Goal: Task Accomplishment & Management: Manage account settings

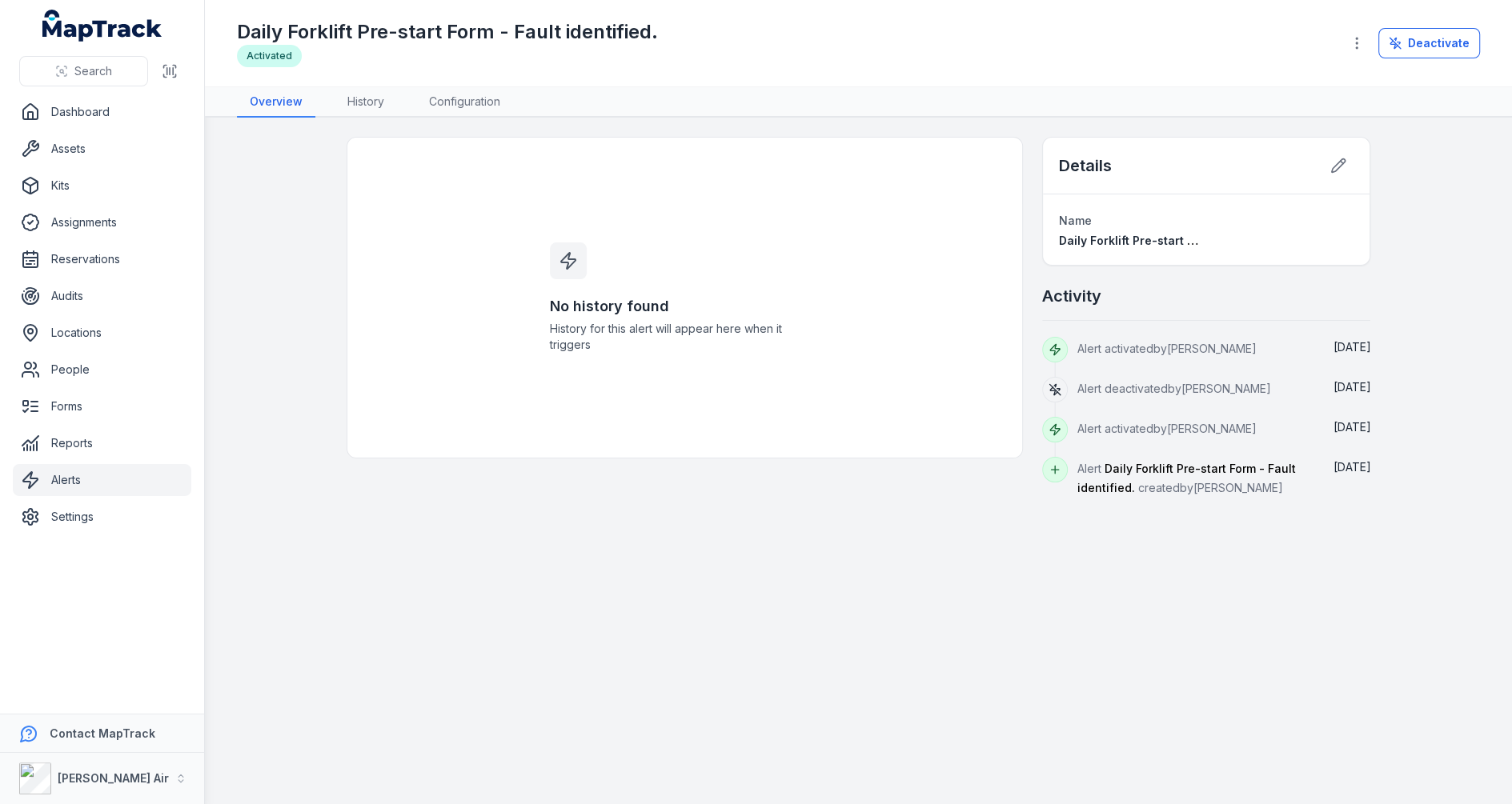
click at [86, 482] on link "Alerts" at bounding box center [102, 480] width 178 height 32
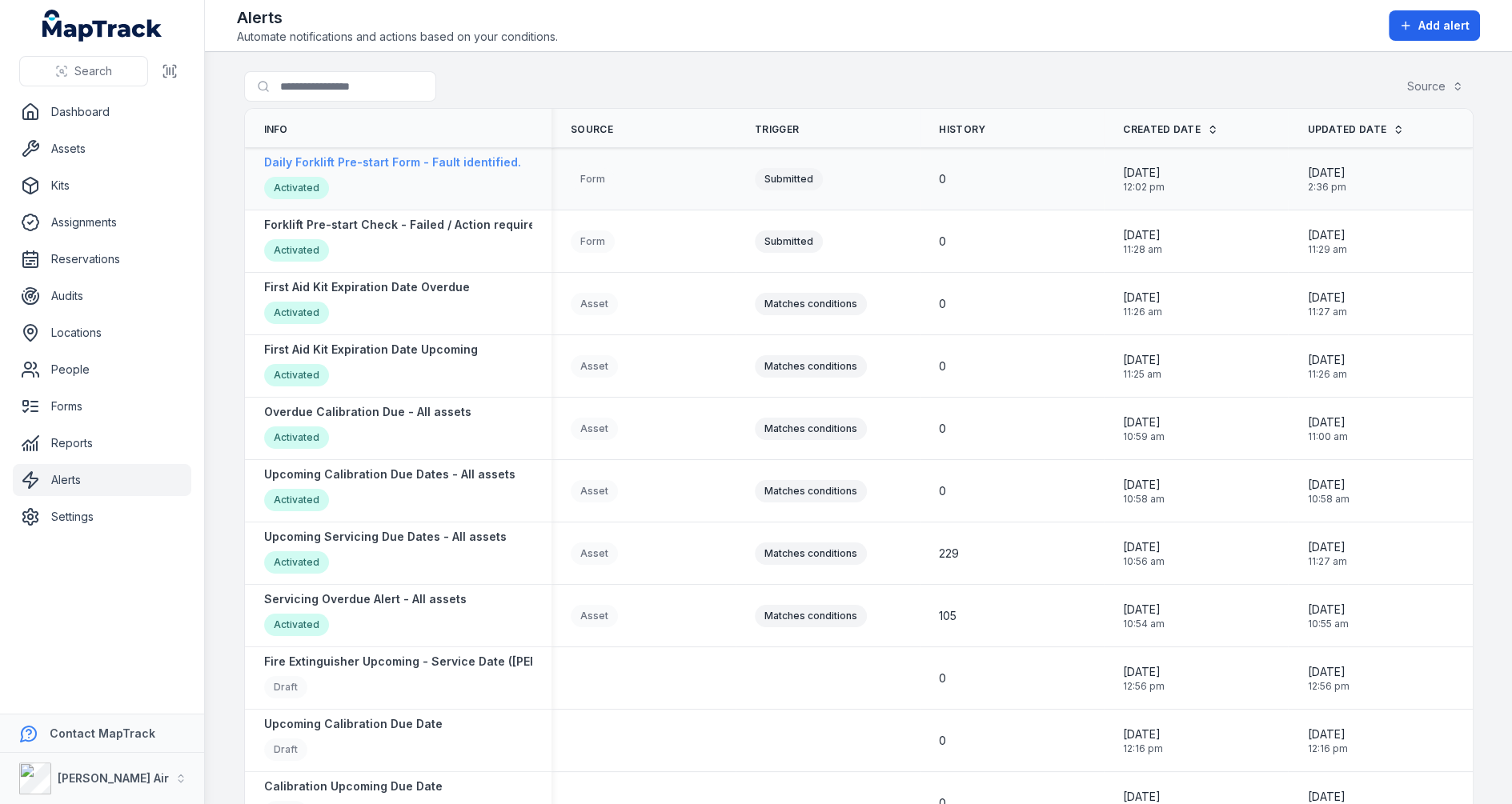
click at [432, 167] on strong "Daily Forklift Pre-start Form - Fault identified." at bounding box center [392, 163] width 257 height 16
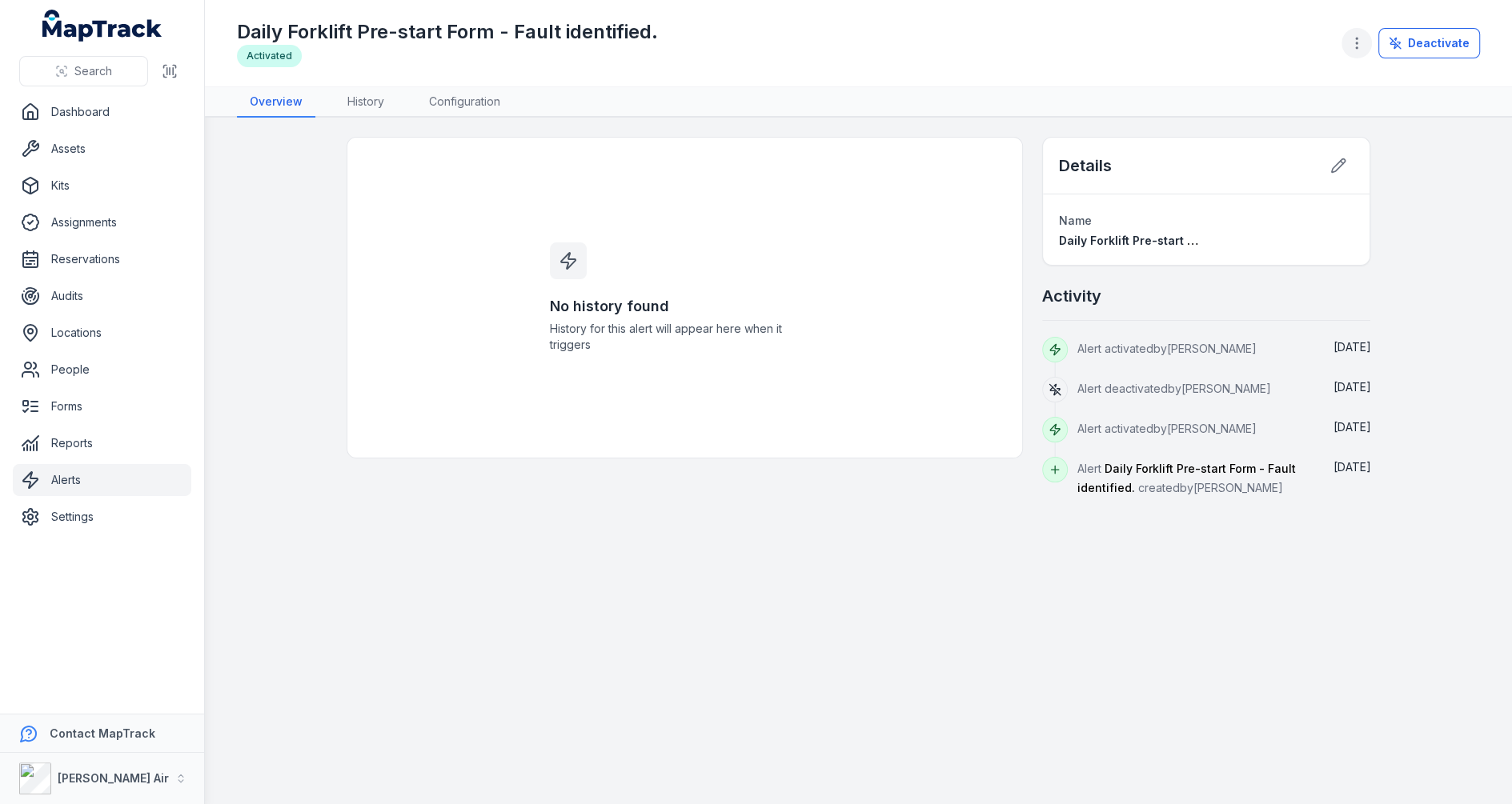
click at [1361, 39] on icon "button" at bounding box center [1356, 43] width 16 height 16
click at [1427, 41] on div "Deactivate" at bounding box center [1410, 42] width 139 height 31
click at [1426, 41] on button "Deactivate" at bounding box center [1429, 42] width 102 height 31
